Goal: Information Seeking & Learning: Learn about a topic

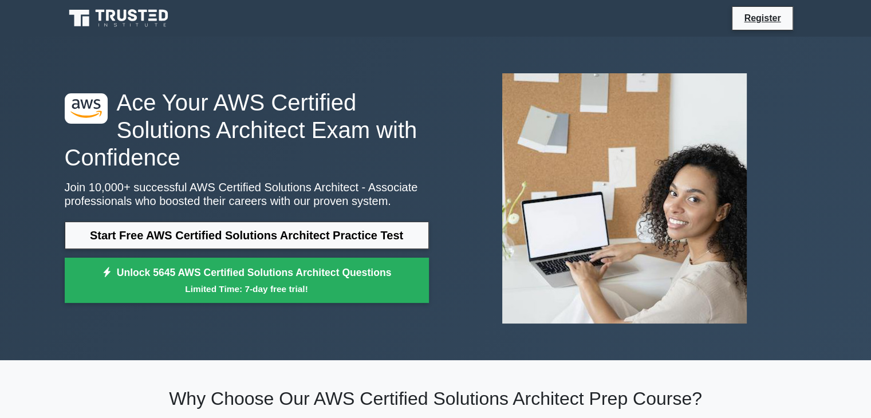
click at [264, 236] on link "Start Free AWS Certified Solutions Architect Practice Test" at bounding box center [247, 235] width 364 height 27
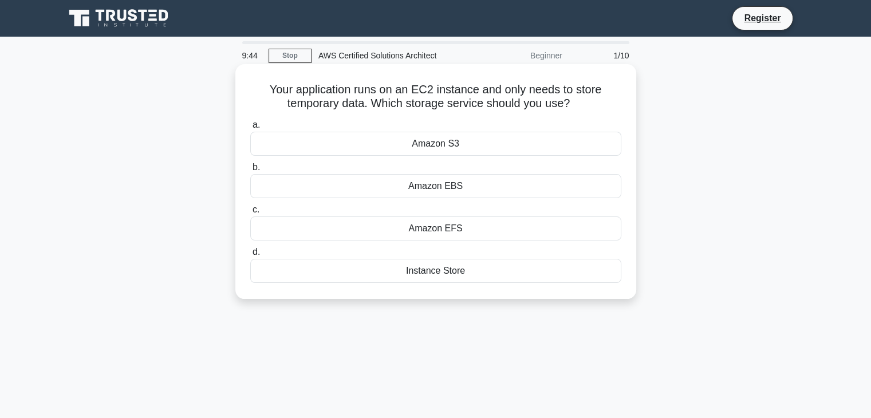
click at [460, 274] on div "Instance Store" at bounding box center [435, 271] width 371 height 24
click at [250, 256] on input "d. Instance Store" at bounding box center [250, 251] width 0 height 7
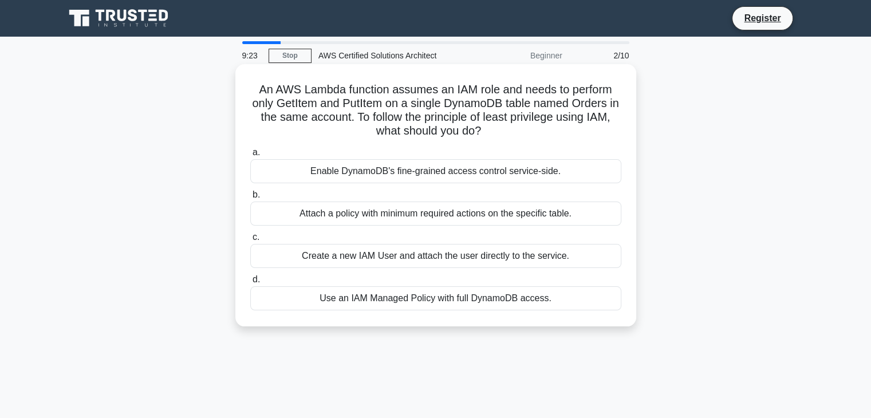
click at [446, 217] on div "Attach a policy with minimum required actions on the specific table." at bounding box center [435, 213] width 371 height 24
click at [250, 199] on input "b. Attach a policy with minimum required actions on the specific table." at bounding box center [250, 194] width 0 height 7
